Goal: Task Accomplishment & Management: Use online tool/utility

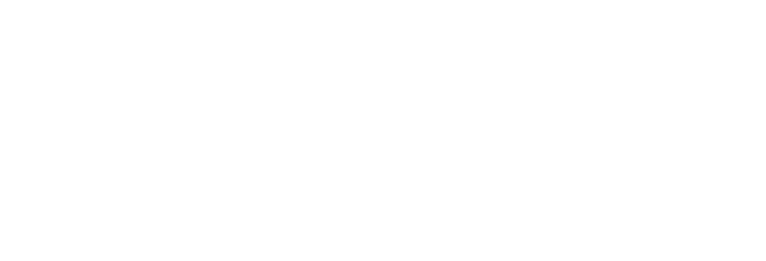
click at [369, 0] on html at bounding box center [383, 0] width 766 height 0
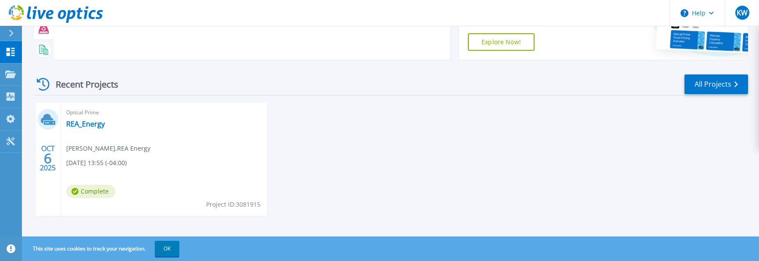
scroll to position [93, 0]
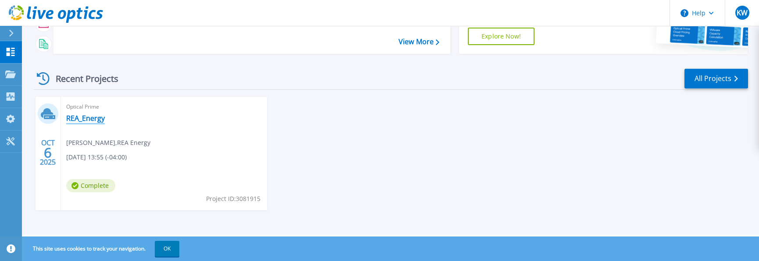
click at [82, 119] on link "REA_Energy" at bounding box center [85, 118] width 39 height 9
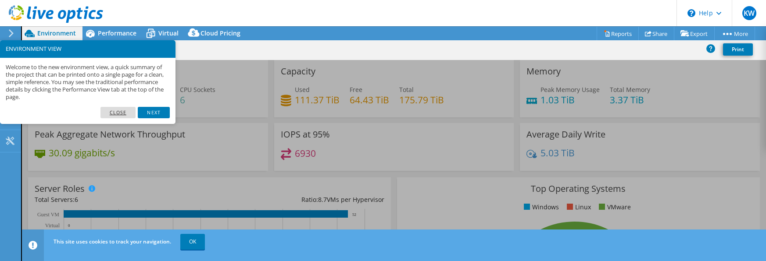
click at [121, 110] on link "Close" at bounding box center [118, 112] width 36 height 11
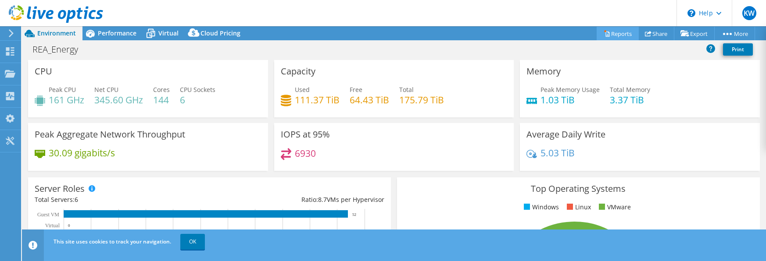
click at [611, 34] on link "Reports" at bounding box center [618, 34] width 42 height 14
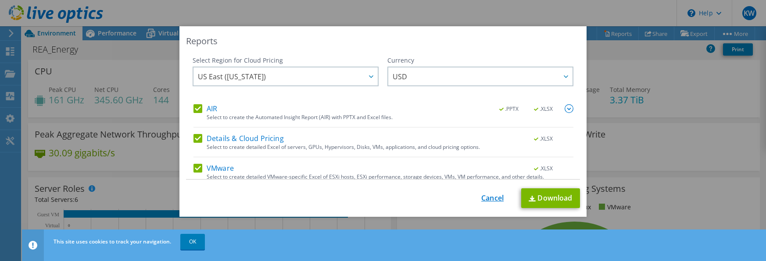
click at [481, 195] on link "Cancel" at bounding box center [492, 198] width 22 height 8
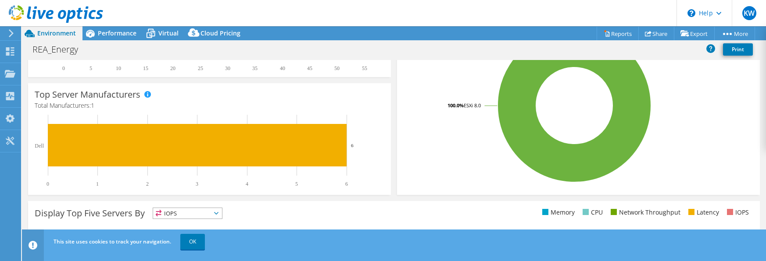
scroll to position [105, 0]
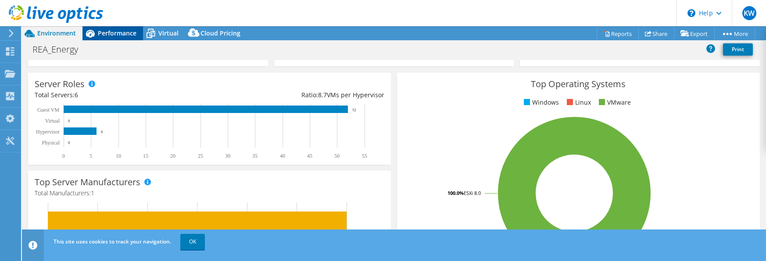
click at [126, 30] on span "Performance" at bounding box center [117, 33] width 39 height 8
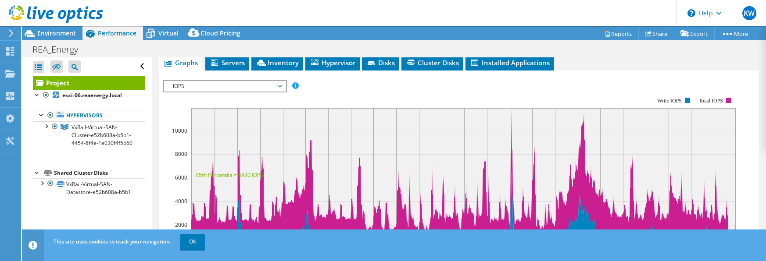
scroll to position [88, 0]
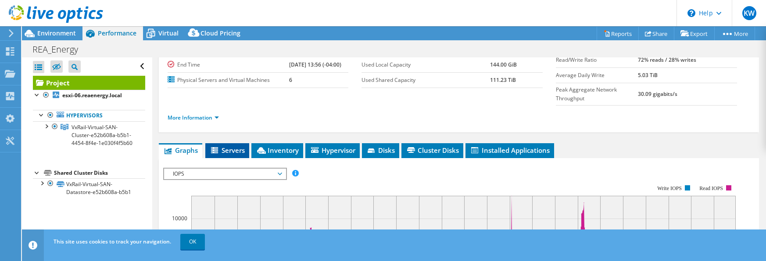
click at [224, 146] on span "Servers" at bounding box center [227, 150] width 35 height 9
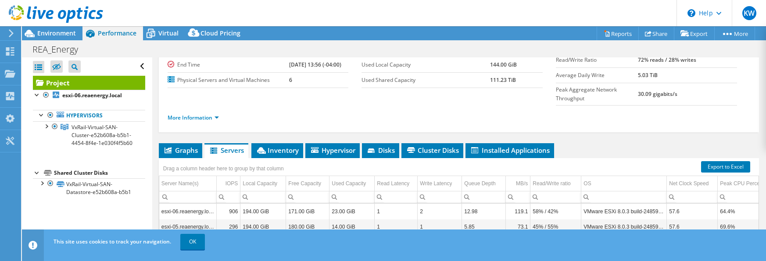
scroll to position [132, 0]
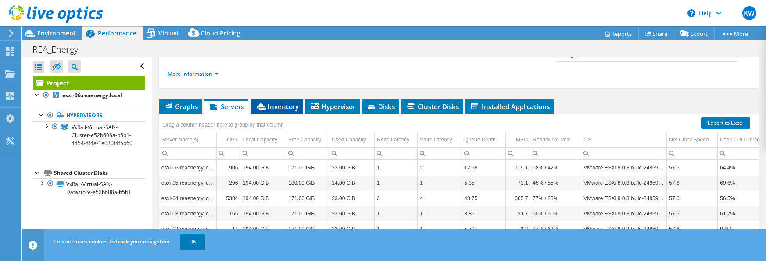
click at [274, 102] on span "Inventory" at bounding box center [277, 106] width 43 height 9
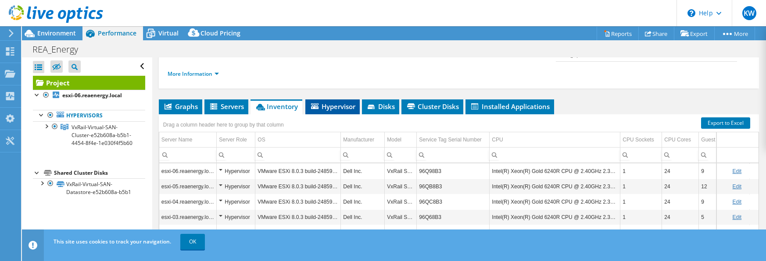
click at [329, 102] on span "Hypervisor" at bounding box center [333, 106] width 46 height 9
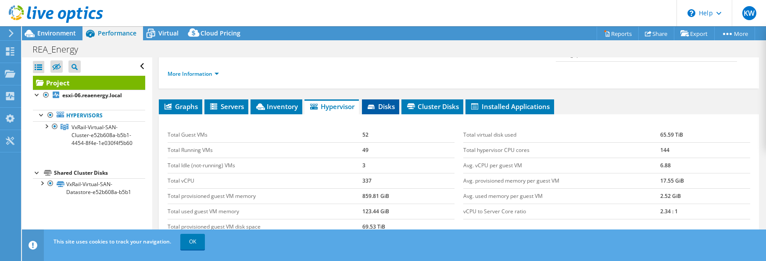
click at [383, 102] on span "Disks" at bounding box center [380, 106] width 29 height 9
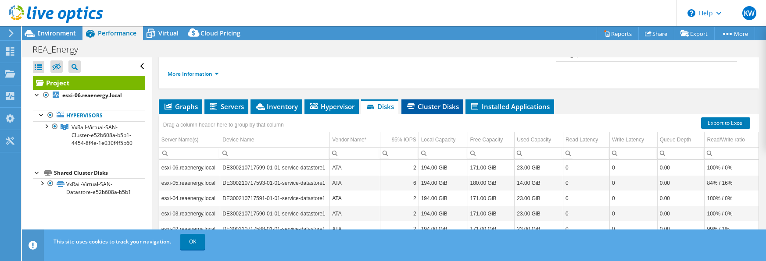
click at [438, 102] on span "Cluster Disks" at bounding box center [432, 106] width 53 height 9
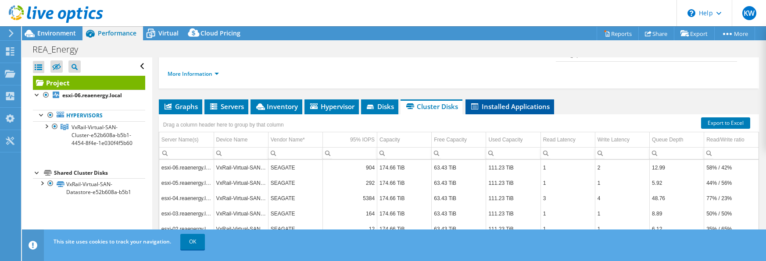
click at [482, 102] on span "Installed Applications" at bounding box center [510, 106] width 80 height 9
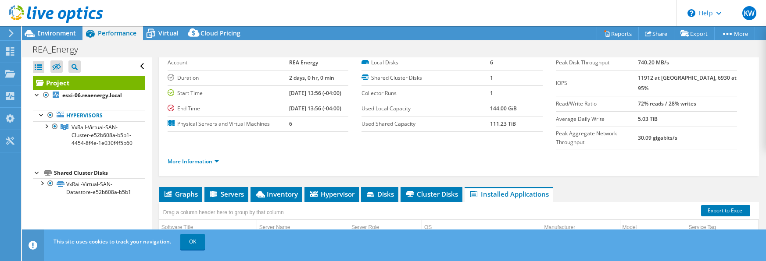
scroll to position [0, 0]
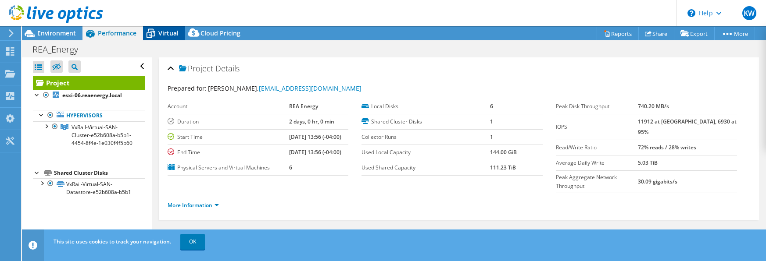
click at [167, 29] on span "Virtual" at bounding box center [168, 33] width 20 height 8
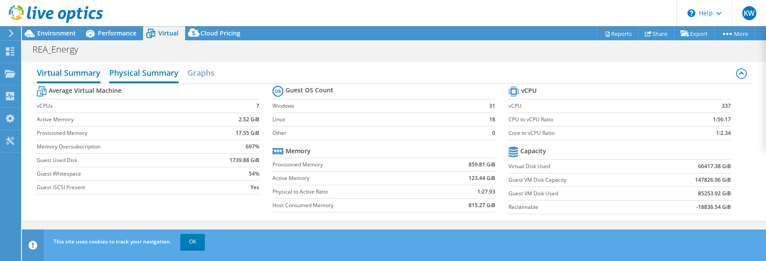
click at [143, 71] on h2 "Physical Summary" at bounding box center [143, 73] width 69 height 19
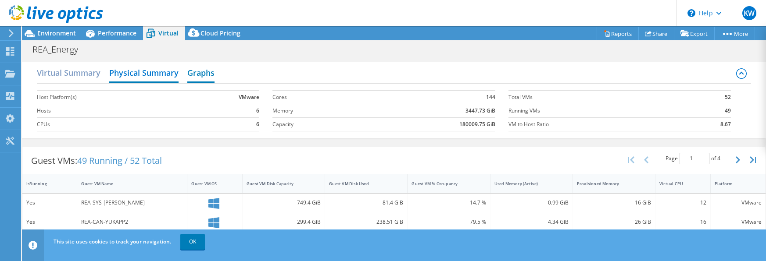
click at [202, 74] on h2 "Graphs" at bounding box center [200, 73] width 27 height 19
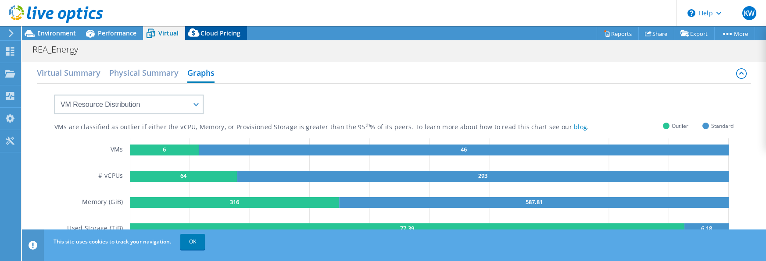
click at [217, 31] on span "Cloud Pricing" at bounding box center [220, 33] width 40 height 8
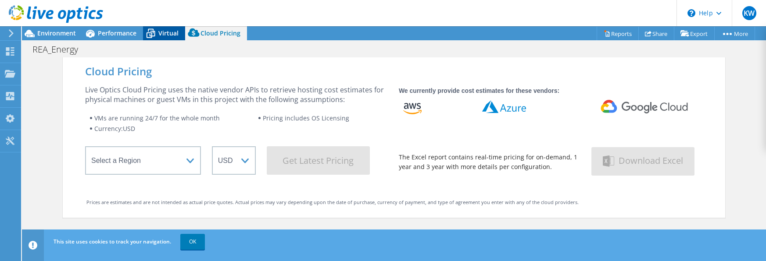
click at [161, 35] on span "Virtual" at bounding box center [168, 33] width 20 height 8
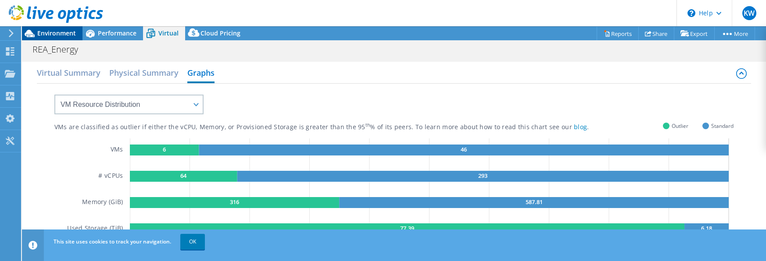
click at [44, 33] on span "Environment" at bounding box center [56, 33] width 39 height 8
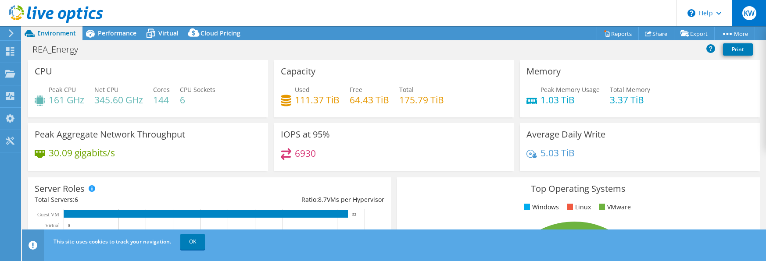
click at [744, 16] on span "KW" at bounding box center [749, 13] width 14 height 14
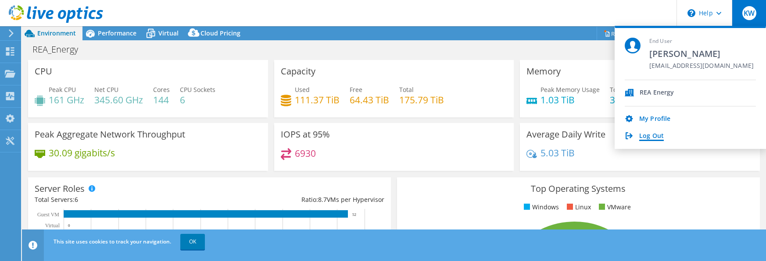
click at [649, 135] on link "Log Out" at bounding box center [651, 136] width 25 height 8
